Goal: Transaction & Acquisition: Subscribe to service/newsletter

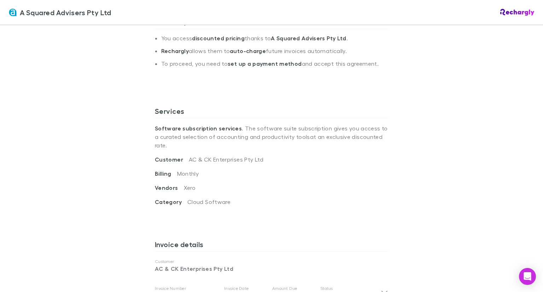
scroll to position [248, 0]
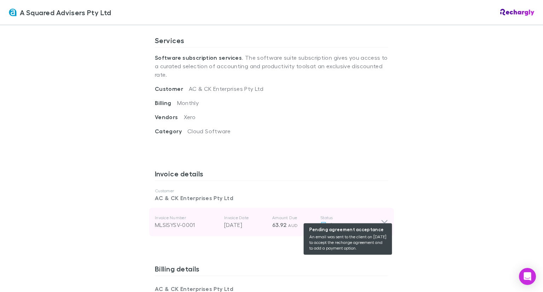
click at [345, 221] on span "Agreement" at bounding box center [344, 224] width 29 height 7
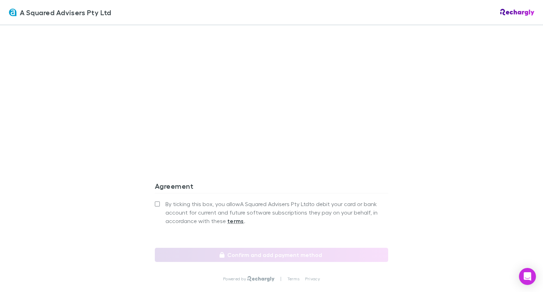
scroll to position [736, 0]
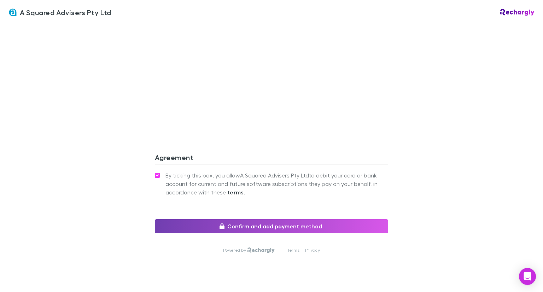
click at [260, 219] on button "Confirm and add payment method" at bounding box center [271, 226] width 233 height 14
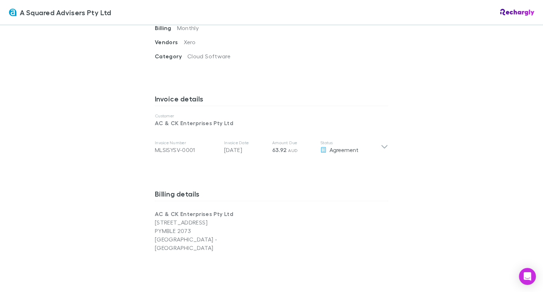
scroll to position [318, 0]
